Goal: Transaction & Acquisition: Purchase product/service

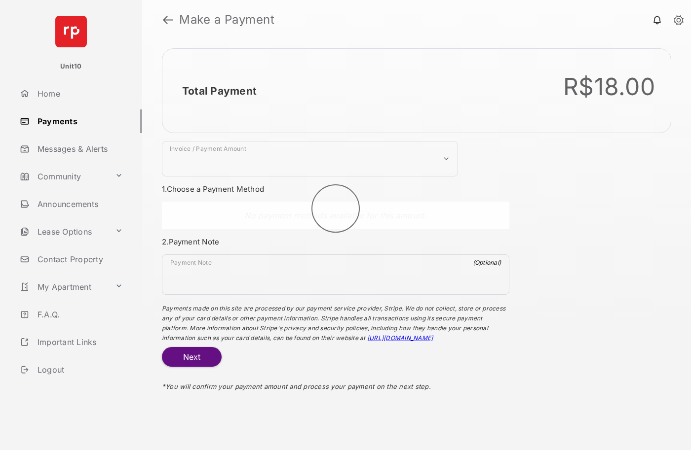
select select "***"
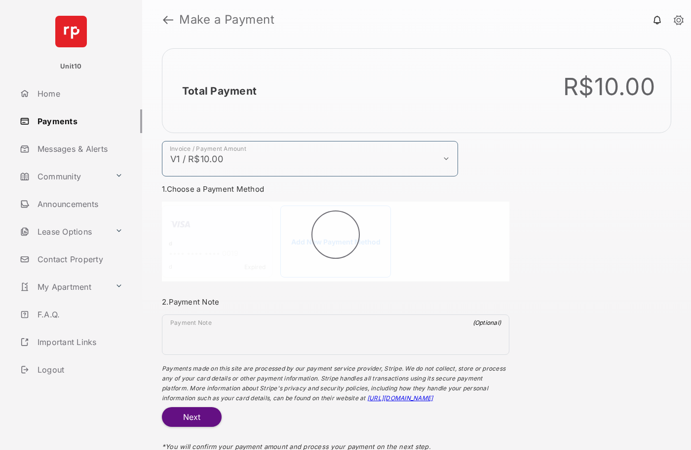
click at [219, 91] on h2 "Total Payment" at bounding box center [219, 91] width 74 height 12
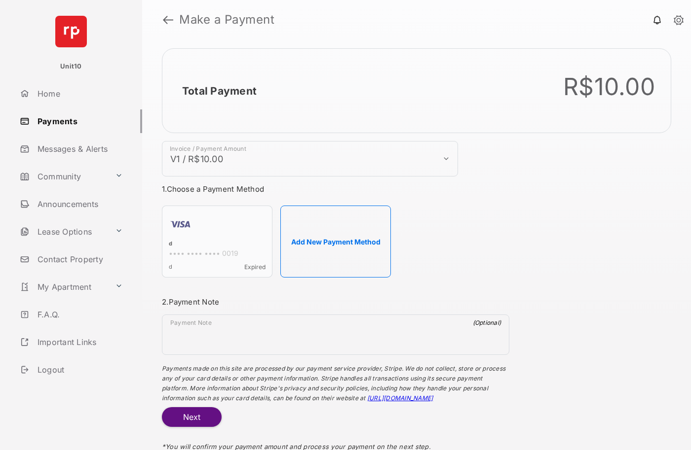
click at [219, 91] on h2 "Total Payment" at bounding box center [219, 91] width 74 height 12
click at [335, 242] on button "Add New Payment Method" at bounding box center [335, 242] width 110 height 72
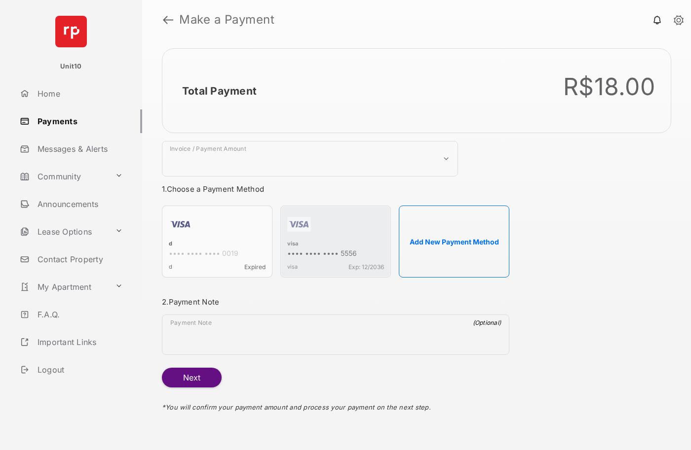
click at [227, 20] on strong "Make a Payment" at bounding box center [226, 20] width 95 height 12
click at [219, 91] on h2 "Total Payment" at bounding box center [219, 91] width 74 height 12
click at [292, 245] on div "visa" at bounding box center [335, 244] width 97 height 9
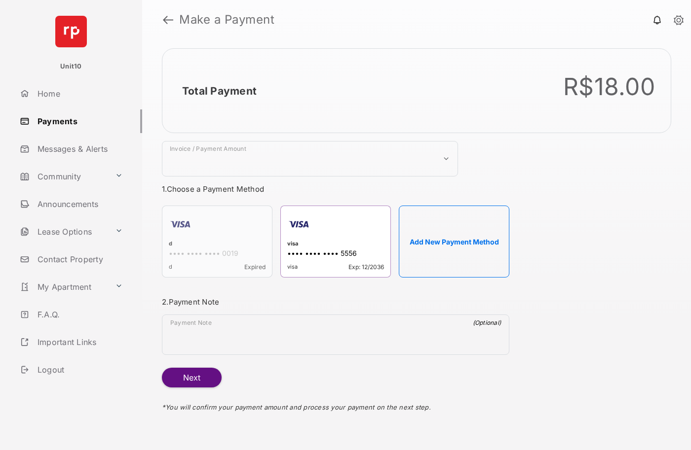
select select "***"
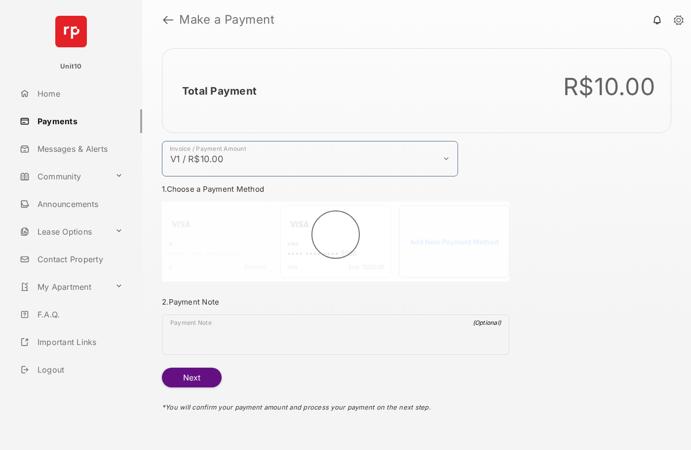
click at [219, 91] on h2 "Total Payment" at bounding box center [219, 91] width 74 height 12
click at [191, 378] on button "Next" at bounding box center [192, 378] width 60 height 20
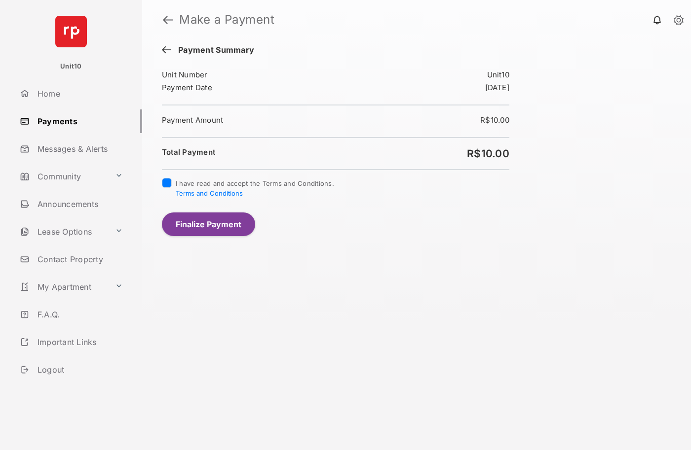
click at [208, 224] on button "Finalize Payment" at bounding box center [208, 225] width 93 height 24
